Goal: Information Seeking & Learning: Learn about a topic

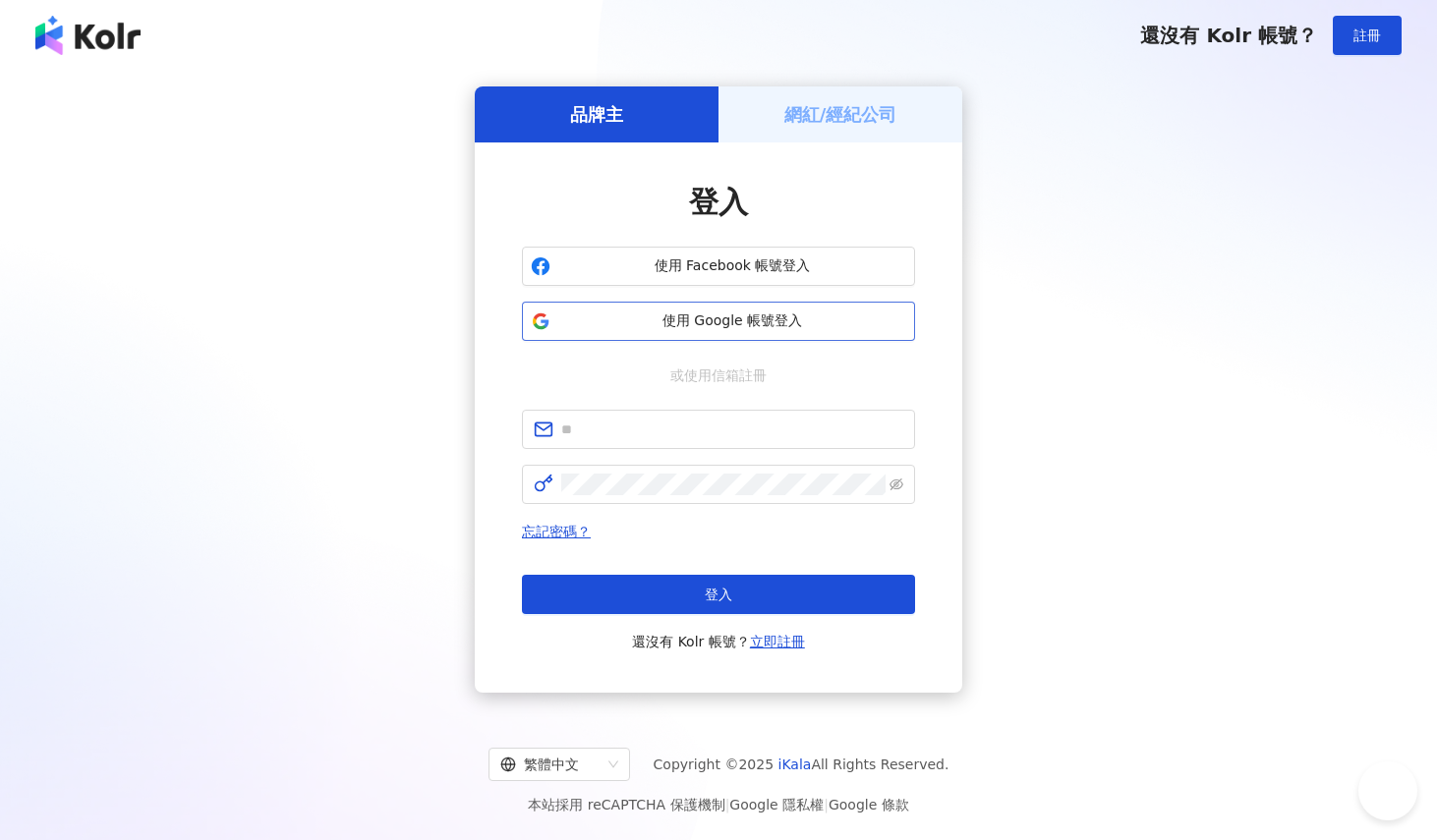
click at [791, 326] on span "使用 Google 帳號登入" at bounding box center [732, 321] width 348 height 20
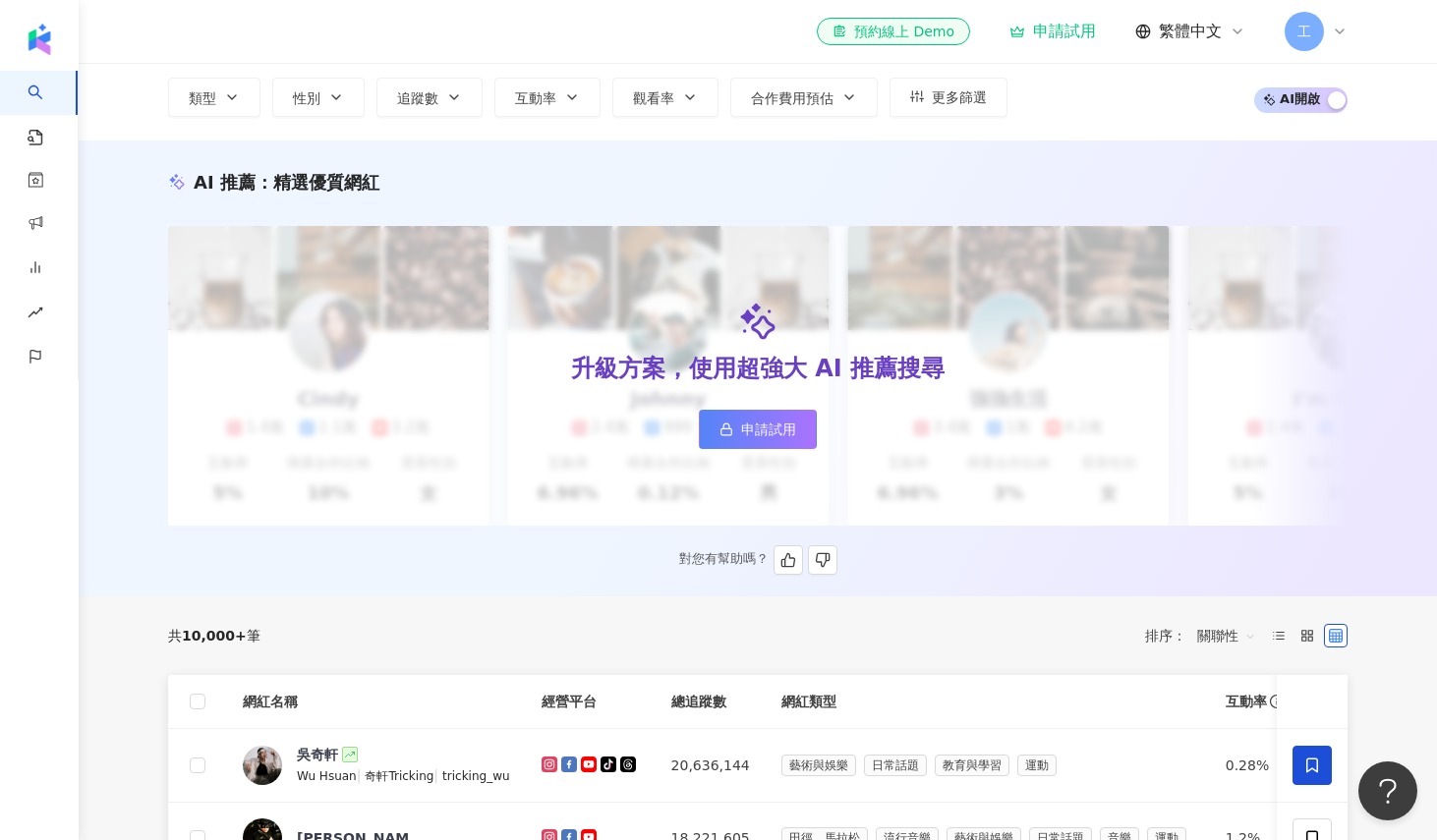
scroll to position [618, 0]
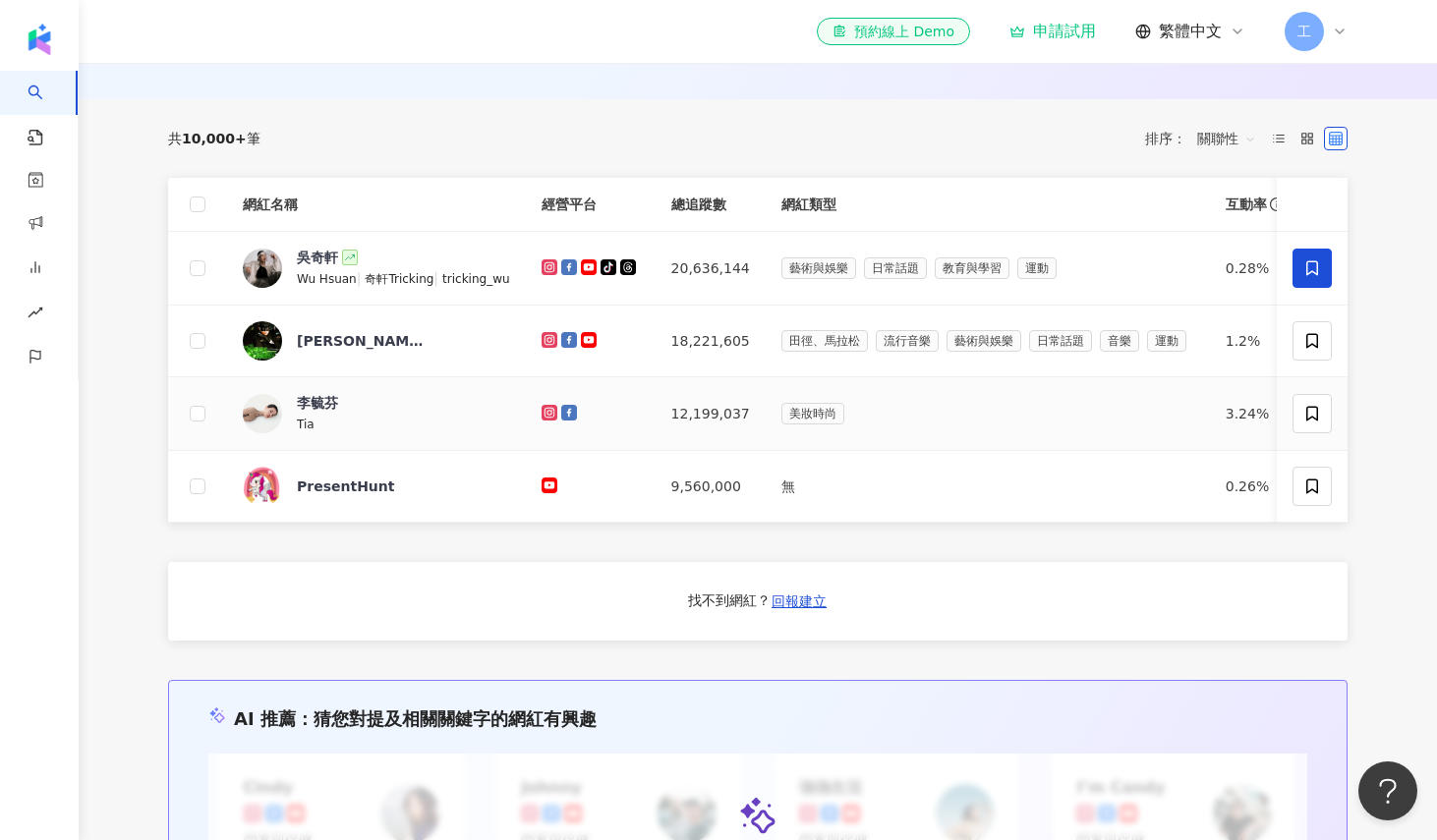
click at [321, 431] on div "Tia" at bounding box center [361, 423] width 128 height 22
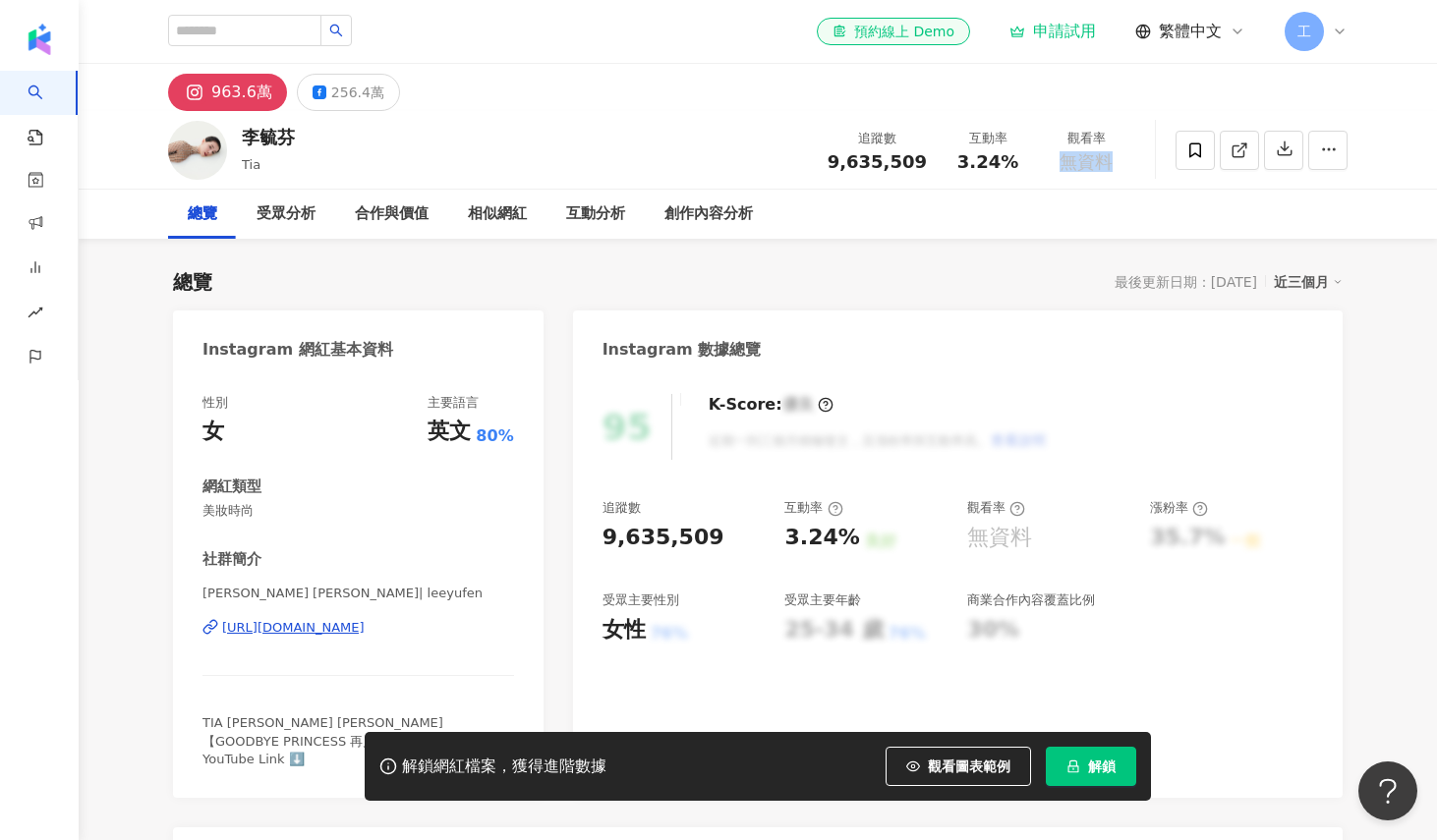
drag, startPoint x: 1063, startPoint y: 157, endPoint x: 1073, endPoint y: 183, distance: 27.9
click at [1073, 183] on div "李毓芬 Tia 追蹤數 9,635,509 互動率 3.24% 觀看率 無資料" at bounding box center [758, 149] width 1258 height 78
click at [1109, 175] on div "追蹤數 9,635,509 互動率 3.24% 觀看率 無資料" at bounding box center [975, 149] width 319 height 58
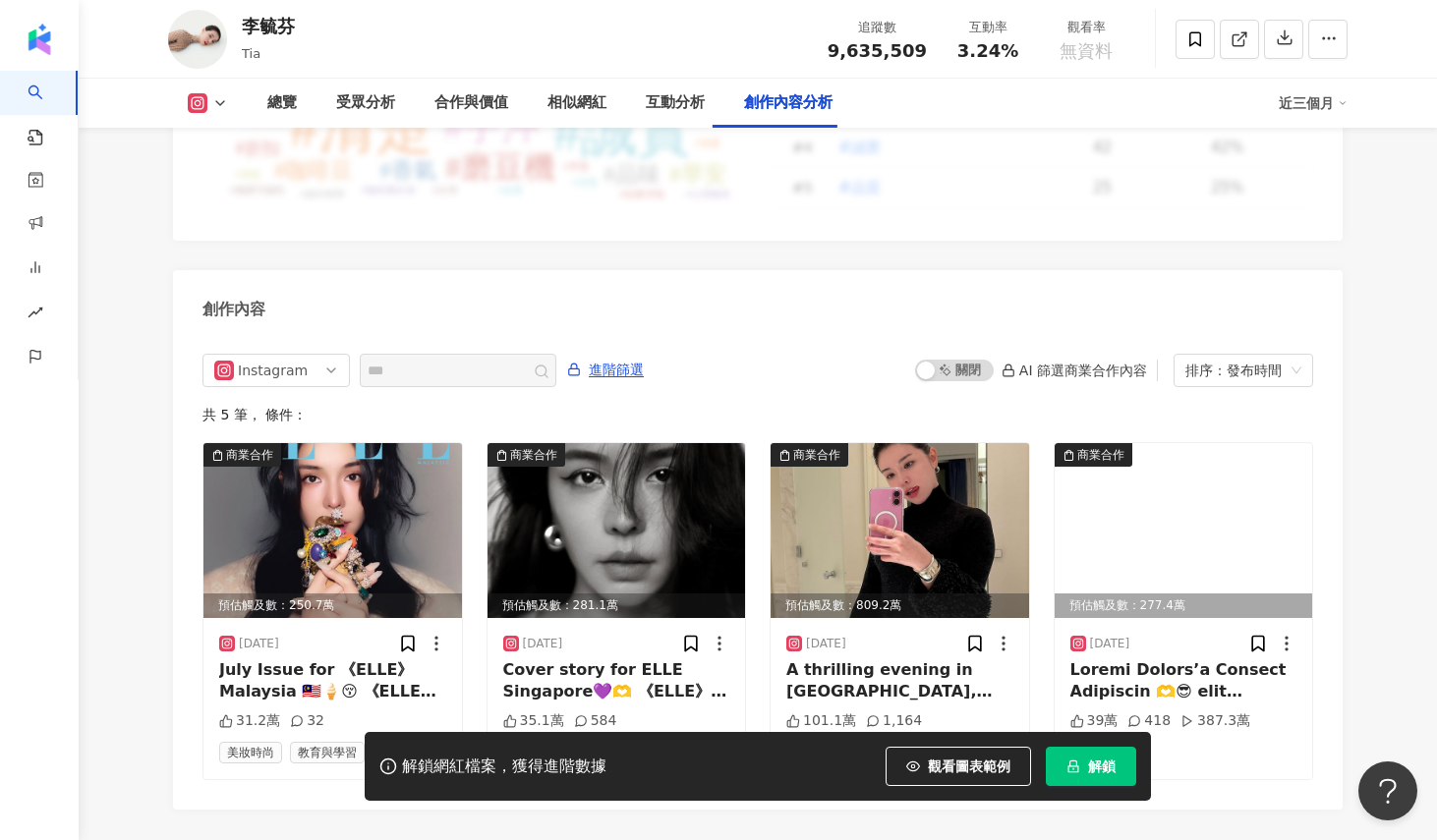
scroll to position [6016, 0]
